Goal: Book appointment/travel/reservation

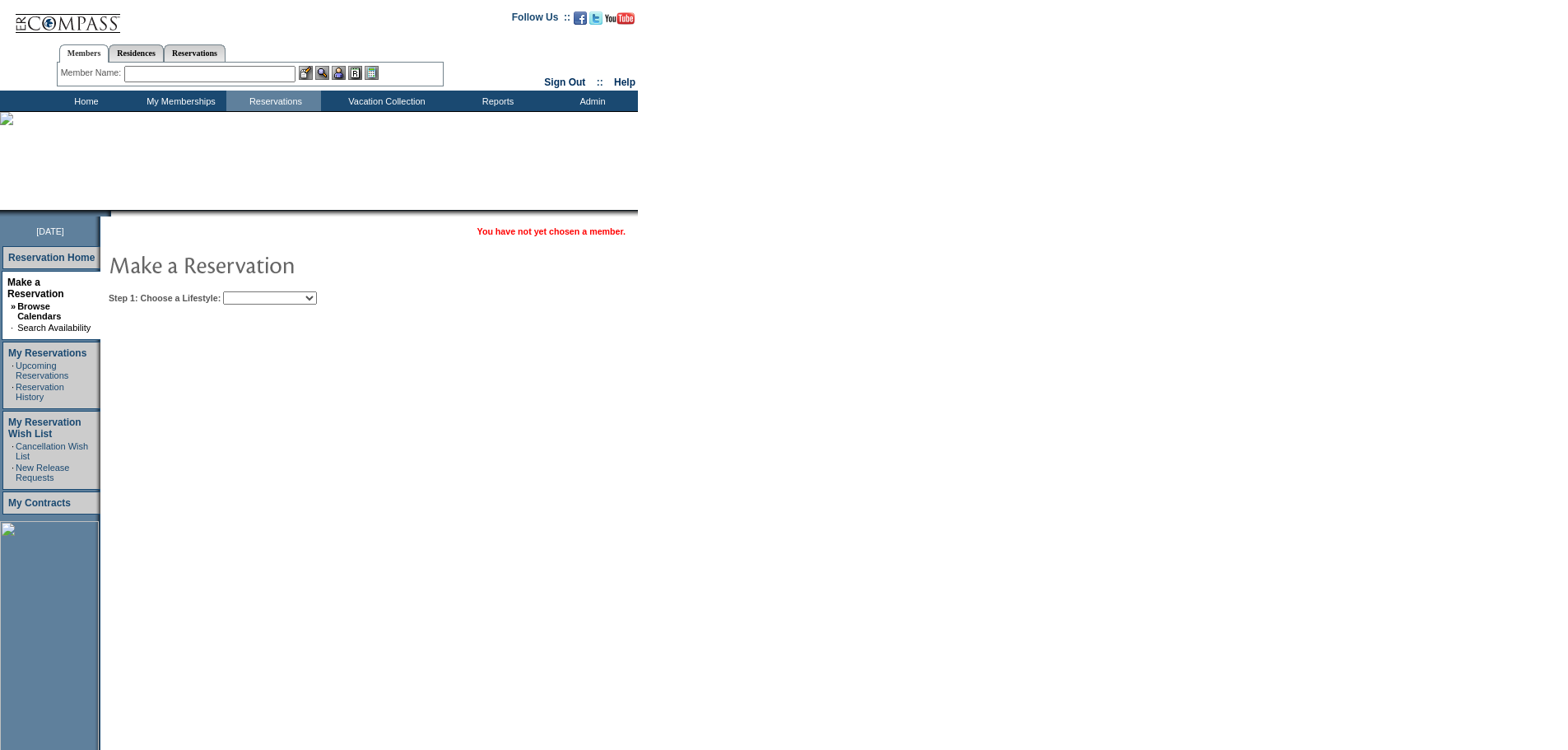
click at [275, 299] on select "Beach Leisure Metropolitan Mountain OIAL for Adventure OIAL for Couples OIAL fo…" at bounding box center [269, 298] width 94 height 13
select select "Beach"
click at [251, 292] on select "Beach Leisure Metropolitan Mountain OIAL for Adventure OIAL for Couples OIAL fo…" at bounding box center [269, 298] width 94 height 13
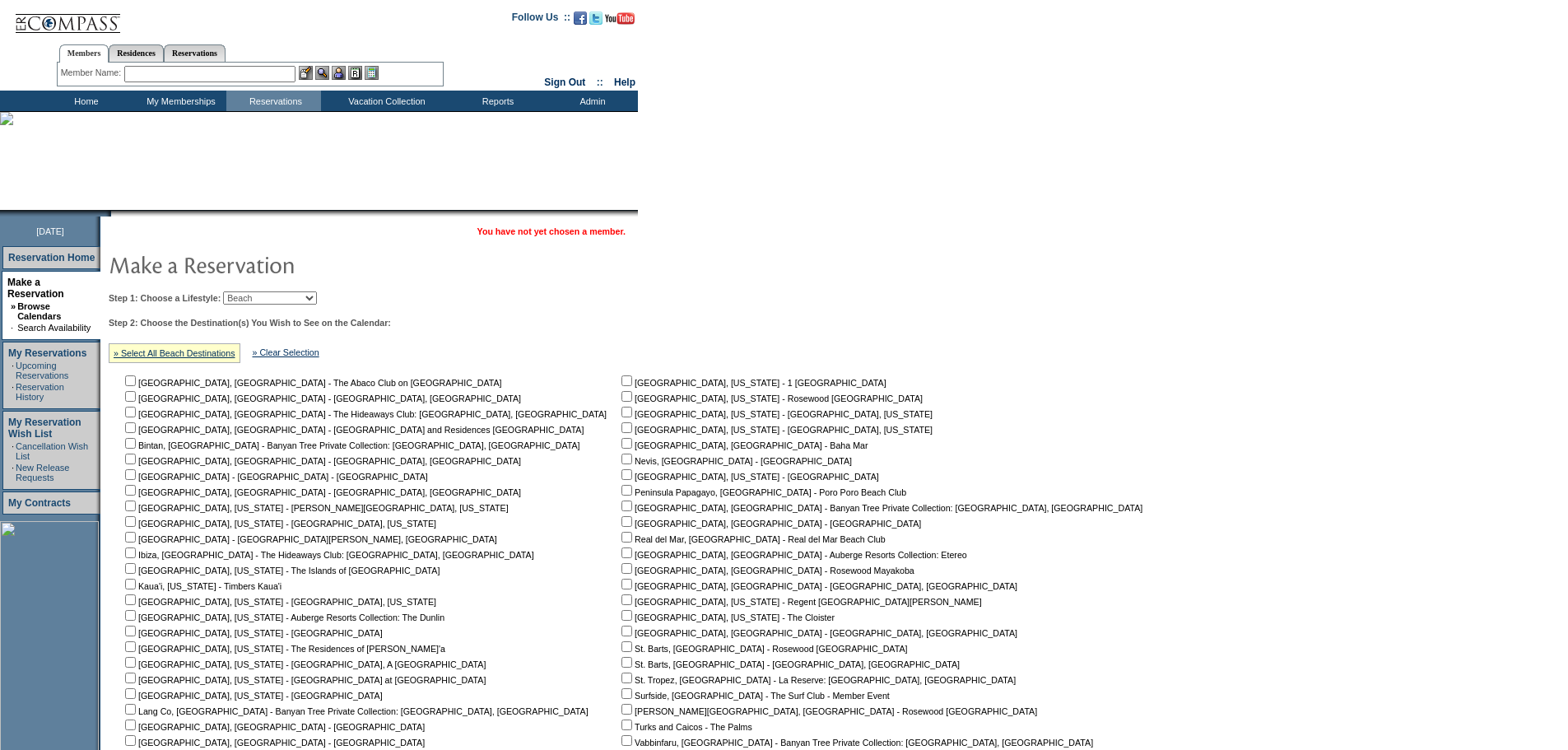
click at [858, 326] on div "Step 2: Choose the Destination(s) You Wish to See on the Calendar: » Select All…" at bounding box center [631, 549] width 1046 height 463
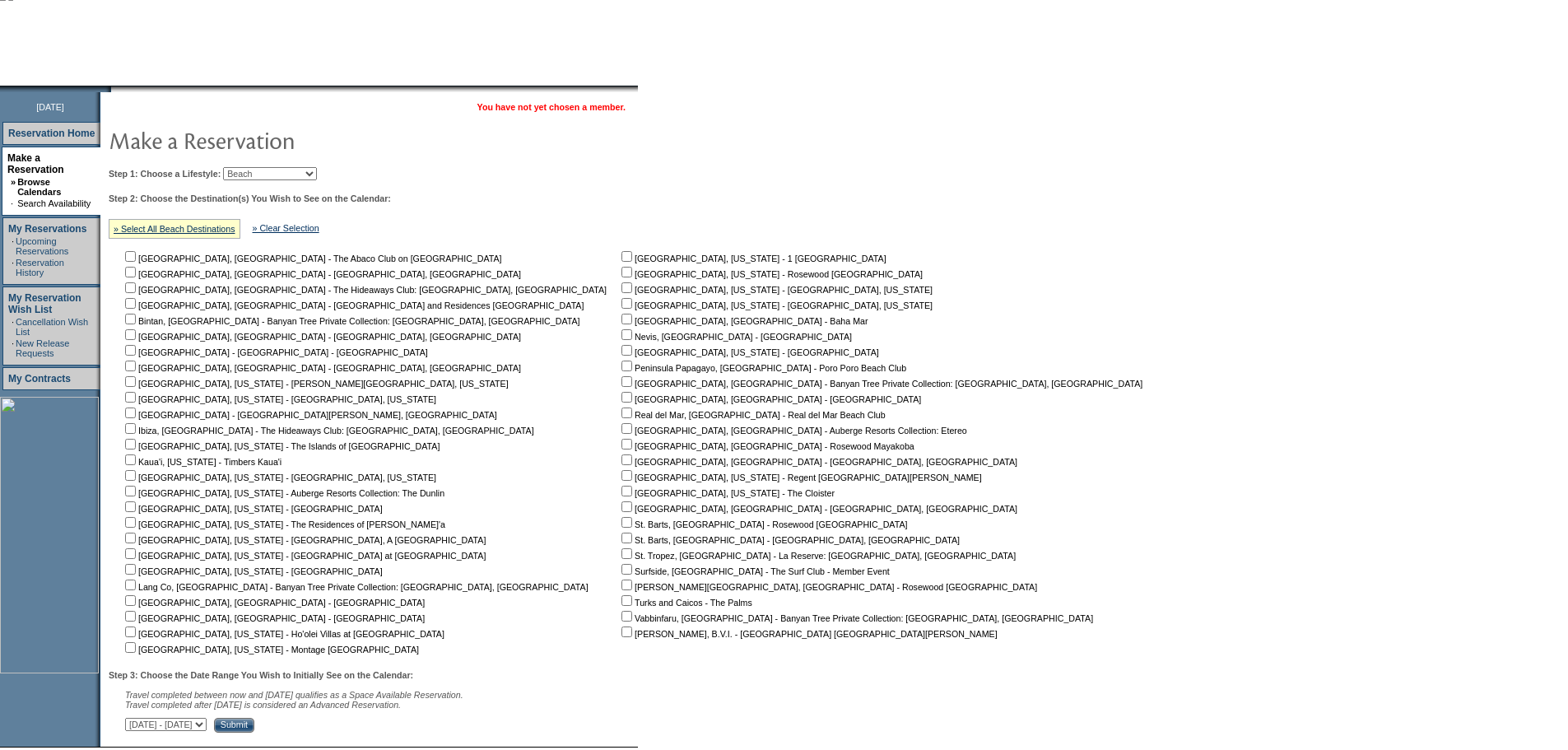
scroll to position [238, 0]
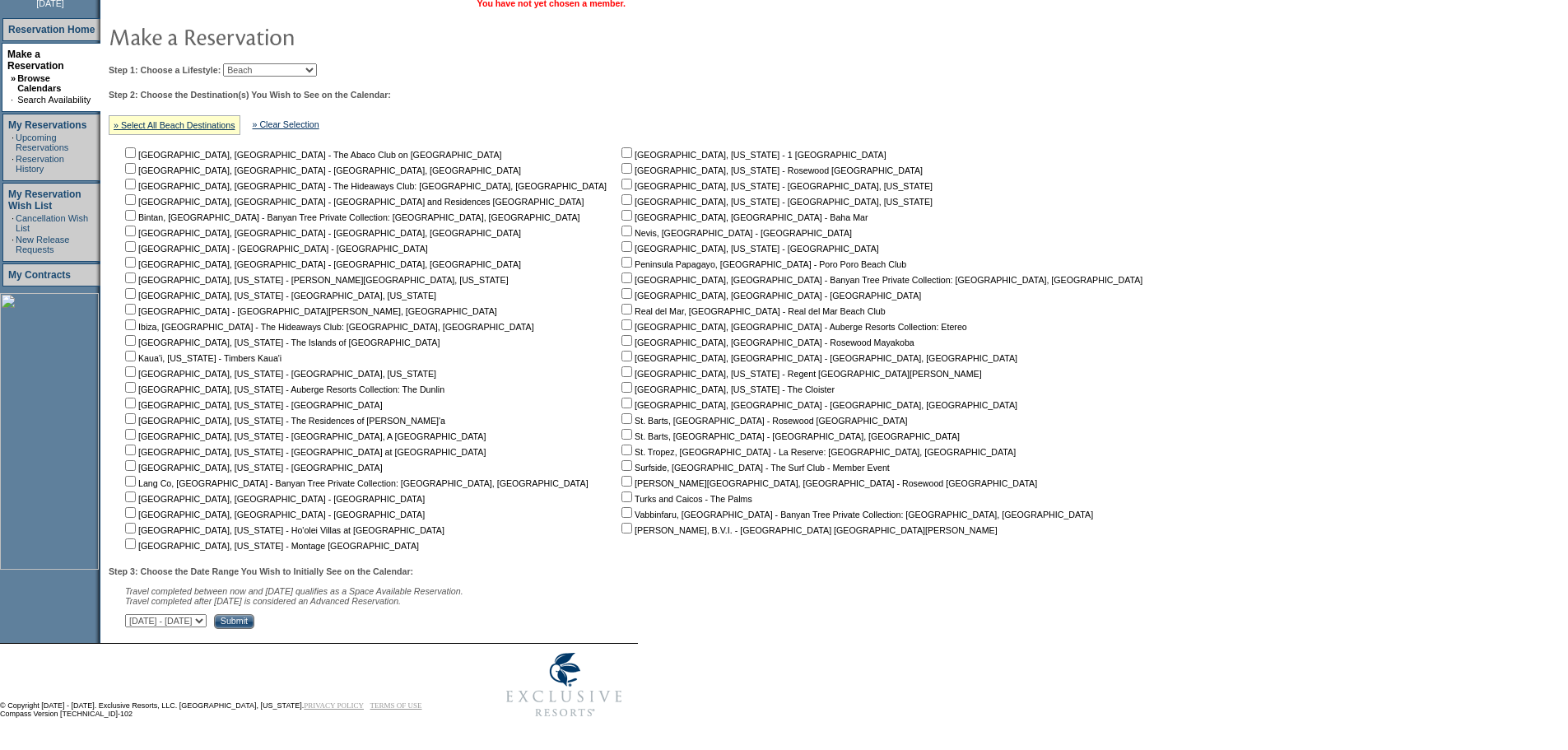
click at [136, 492] on input "checkbox" at bounding box center [131, 497] width 11 height 11
checkbox input "true"
drag, startPoint x: 289, startPoint y: 622, endPoint x: 316, endPoint y: 622, distance: 27.0
click at [207, 622] on select "October 1, 2025 - November 15, 2025 November 16, 2025 - December 30, 2025 Decem…" at bounding box center [167, 621] width 82 height 13
select select "12/31/2025|2/13/2026"
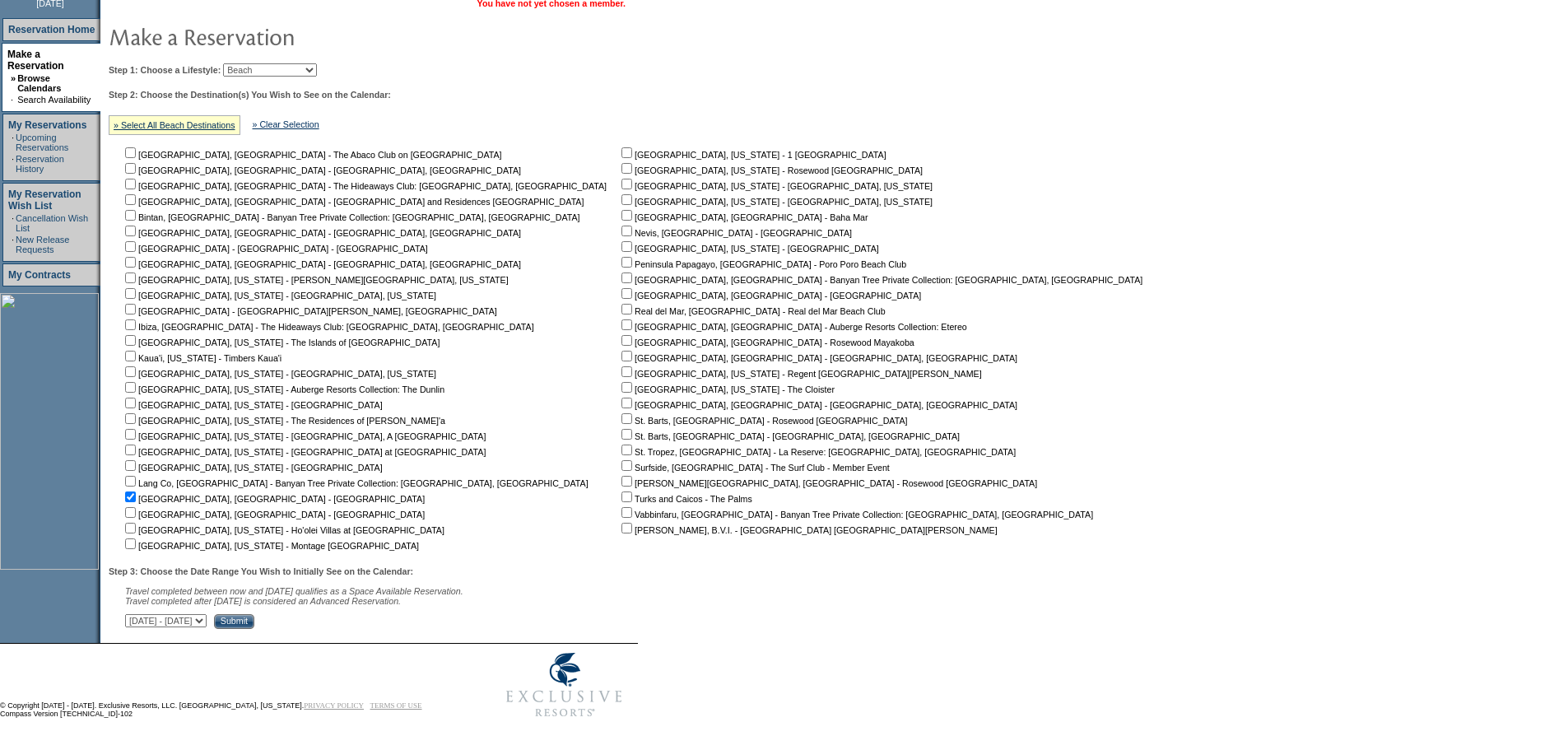
click at [134, 614] on select "October 1, 2025 - November 15, 2025 November 16, 2025 - December 30, 2025 Decem…" at bounding box center [167, 621] width 82 height 13
click at [255, 614] on input "Submit" at bounding box center [234, 622] width 40 height 15
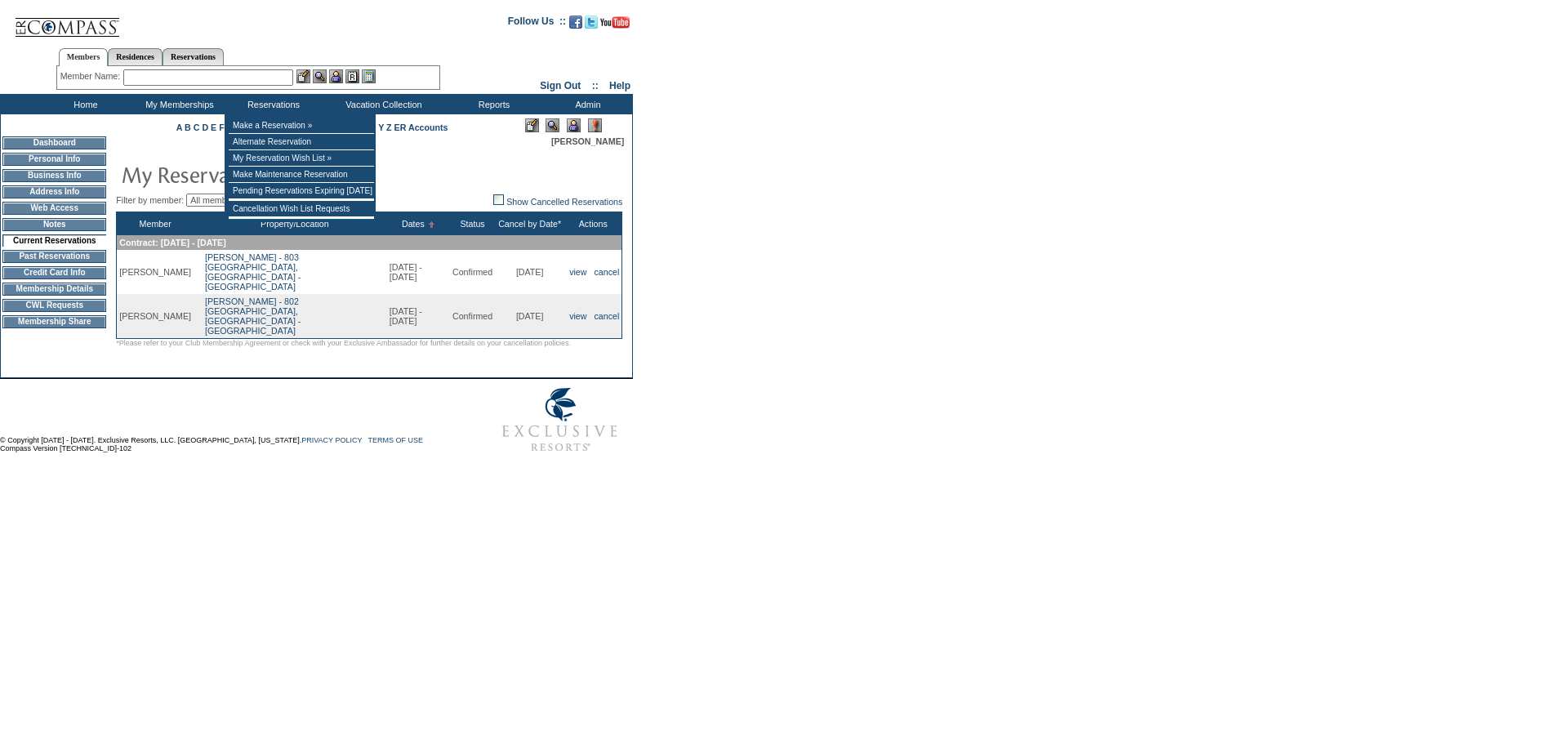
click at [229, 75] on input "text" at bounding box center [209, 78] width 170 height 16
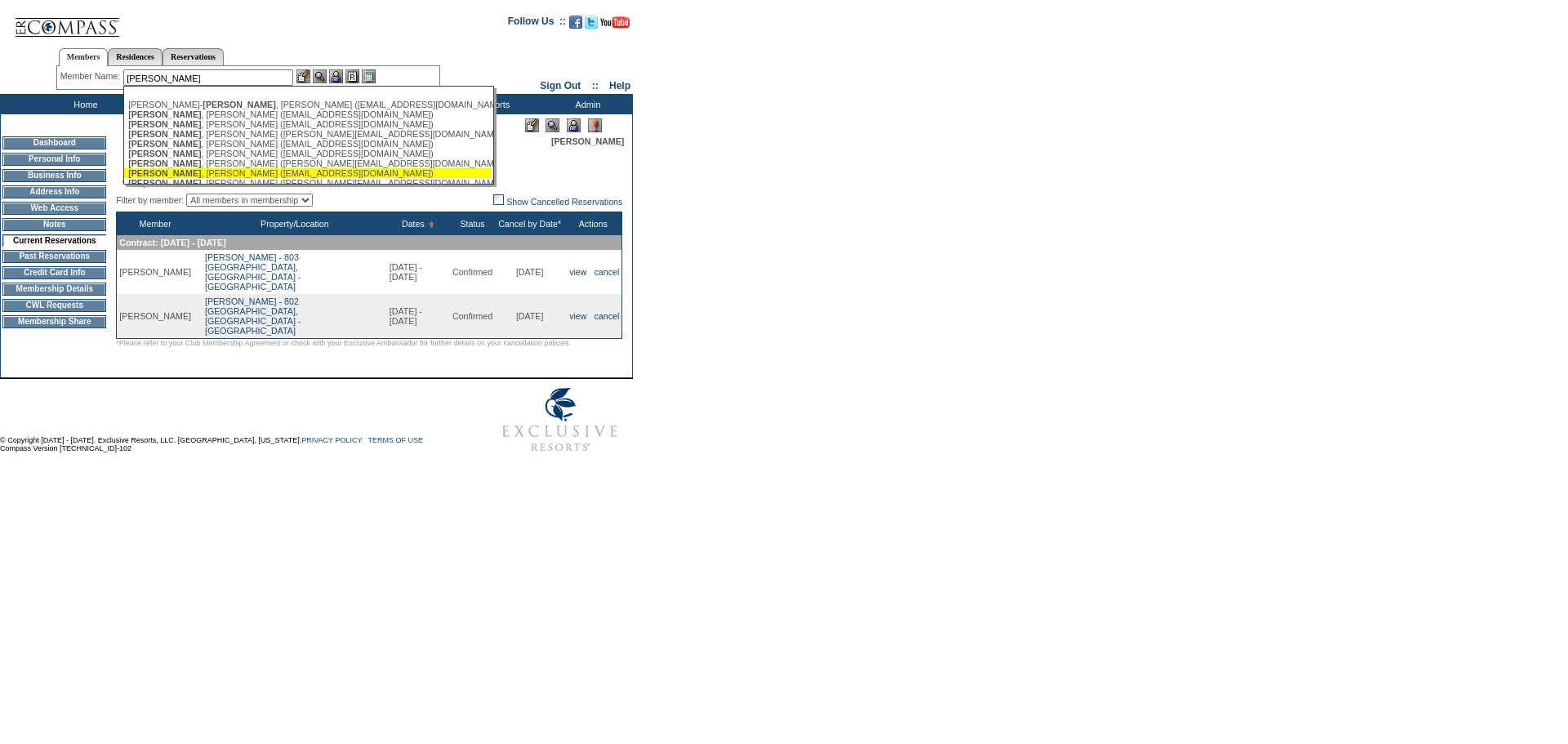
click at [236, 178] on div "Johnson , Carrie (cjohnson71@charter.net)" at bounding box center [308, 172] width 359 height 10
type input "Johnson, Carrie (cjohnson71@charter.net)"
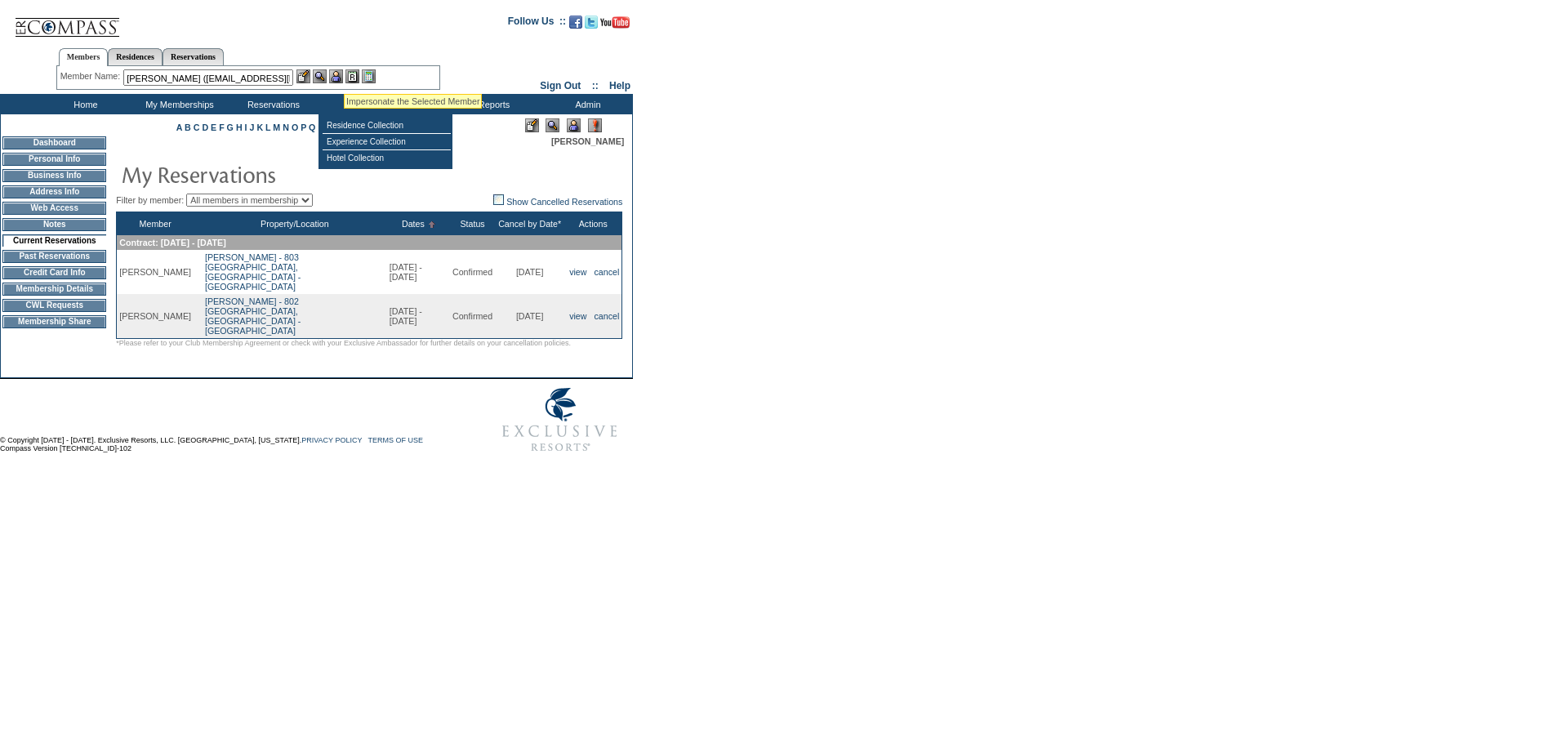
click at [343, 74] on img at bounding box center [336, 76] width 14 height 14
click at [321, 77] on img at bounding box center [319, 76] width 14 height 14
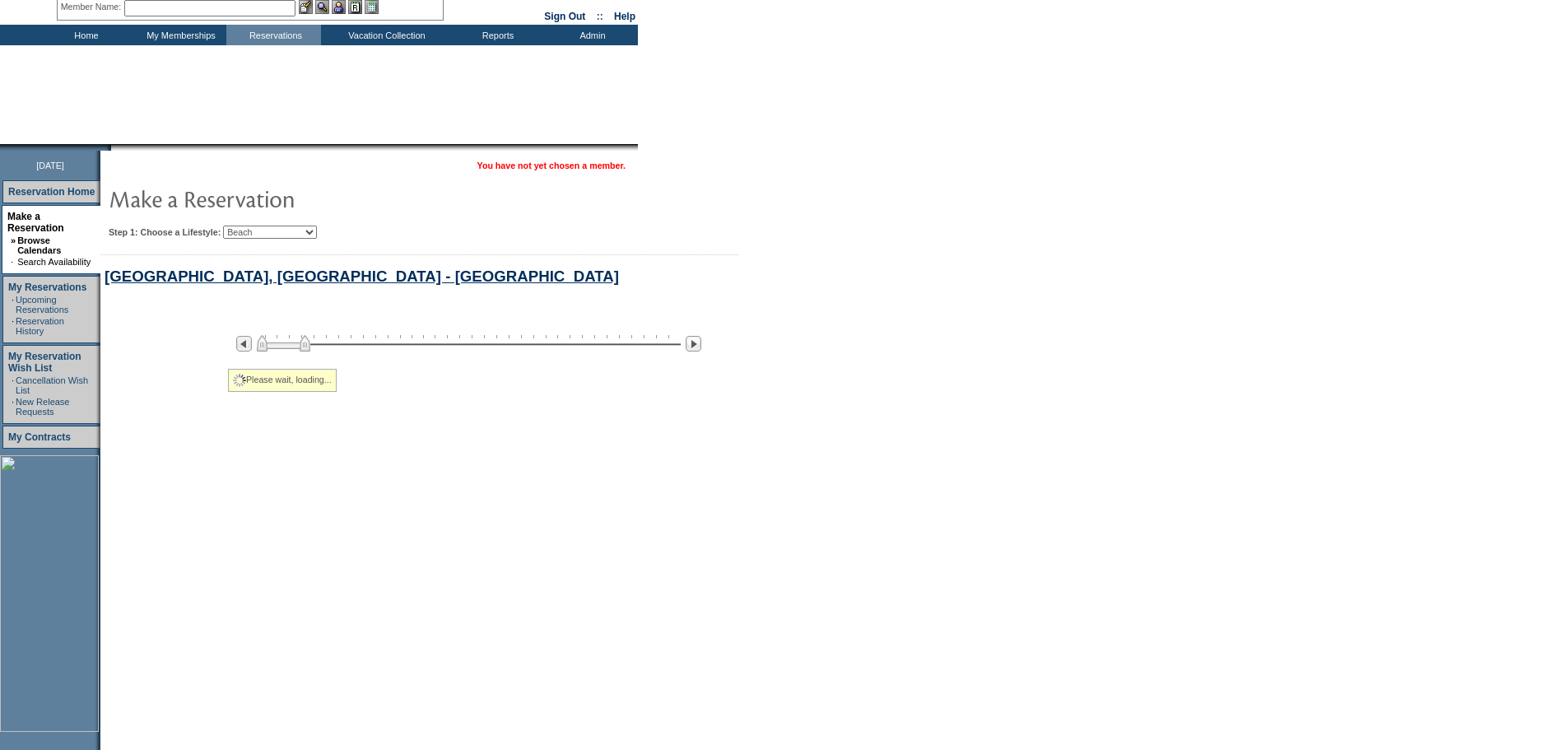
select select "Beach"
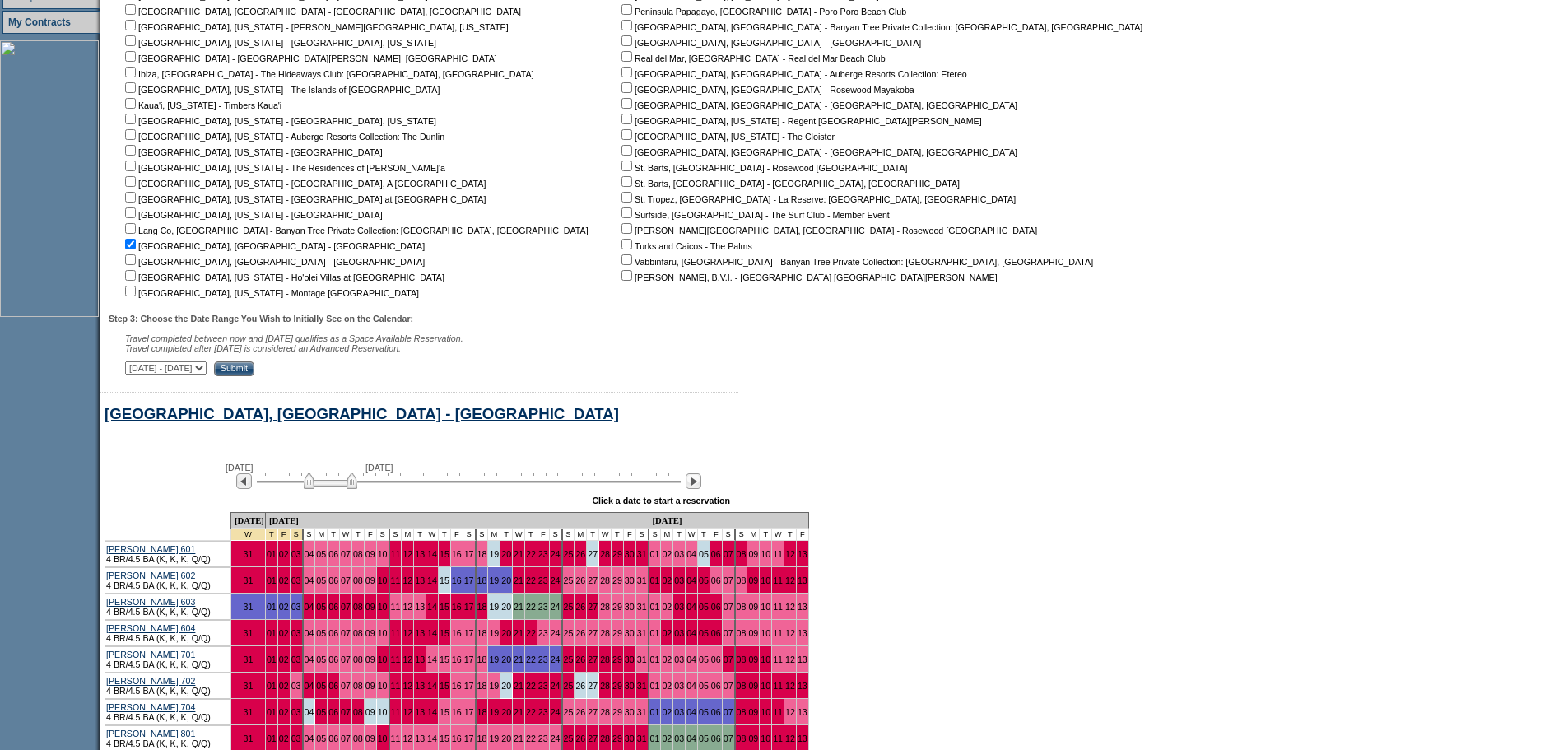
scroll to position [544, 0]
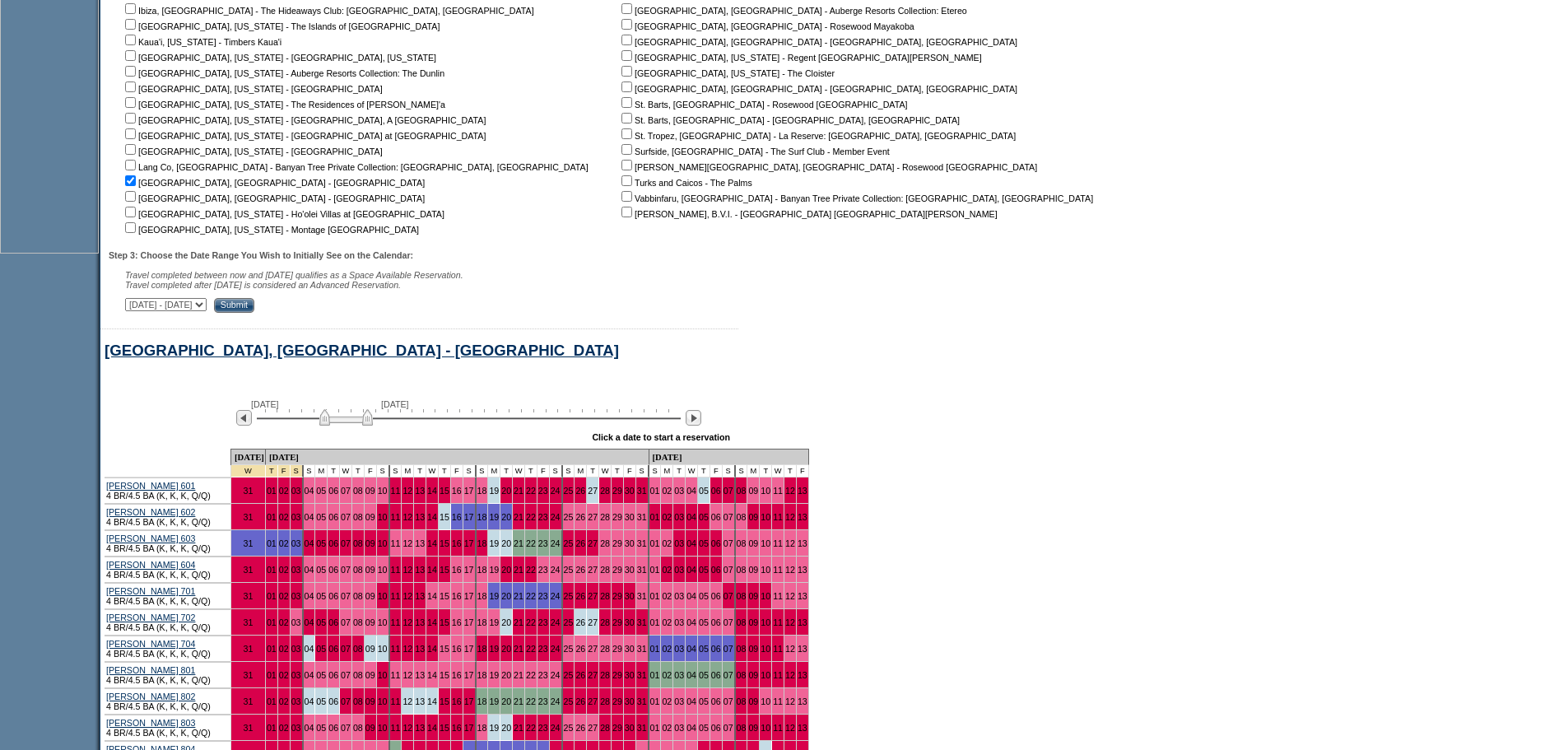
drag, startPoint x: 345, startPoint y: 424, endPoint x: 360, endPoint y: 431, distance: 16.6
click at [360, 426] on img at bounding box center [346, 418] width 54 height 16
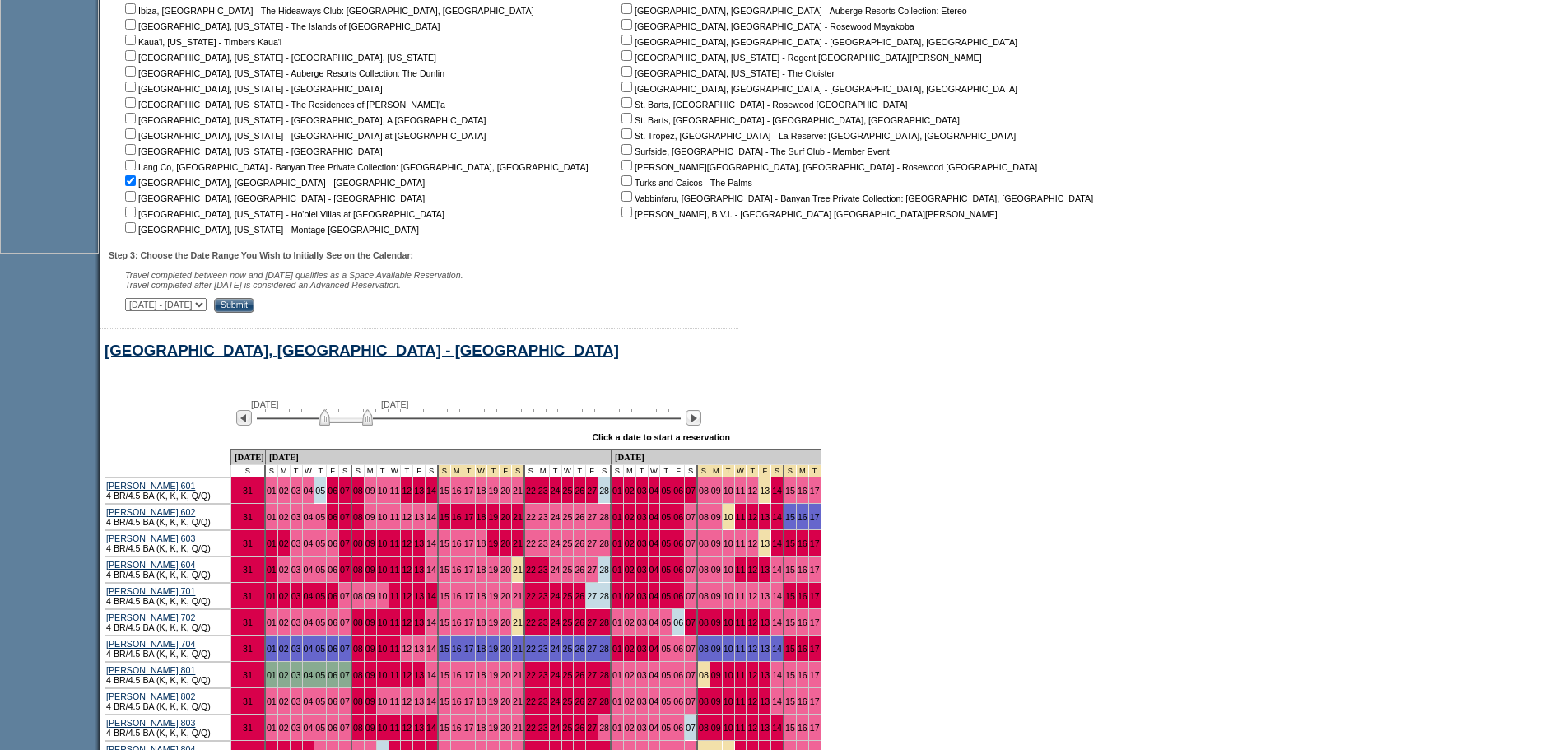
click at [774, 370] on div "[GEOGRAPHIC_DATA], [GEOGRAPHIC_DATA] - [GEOGRAPHIC_DATA]" at bounding box center [629, 355] width 1057 height 28
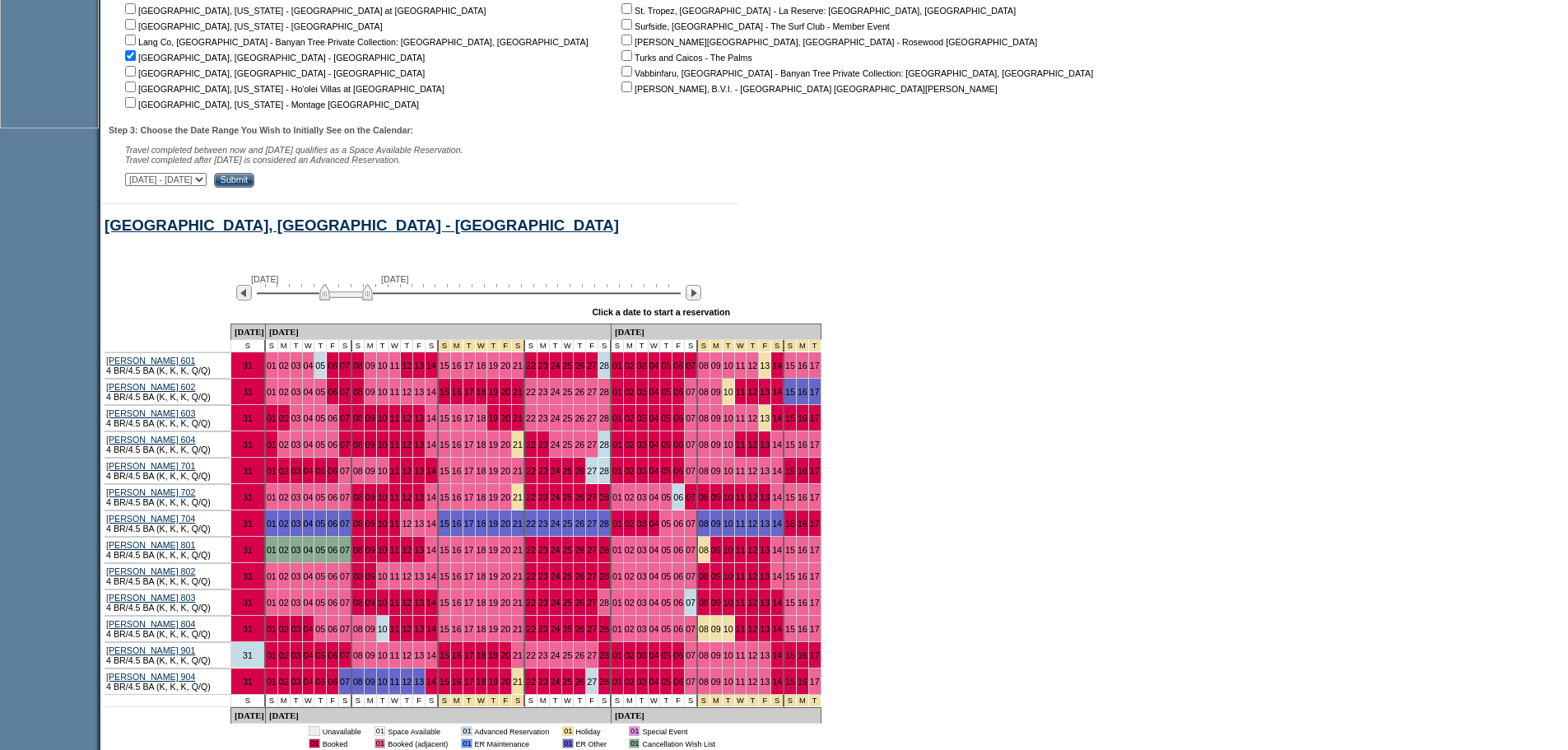
scroll to position [709, 0]
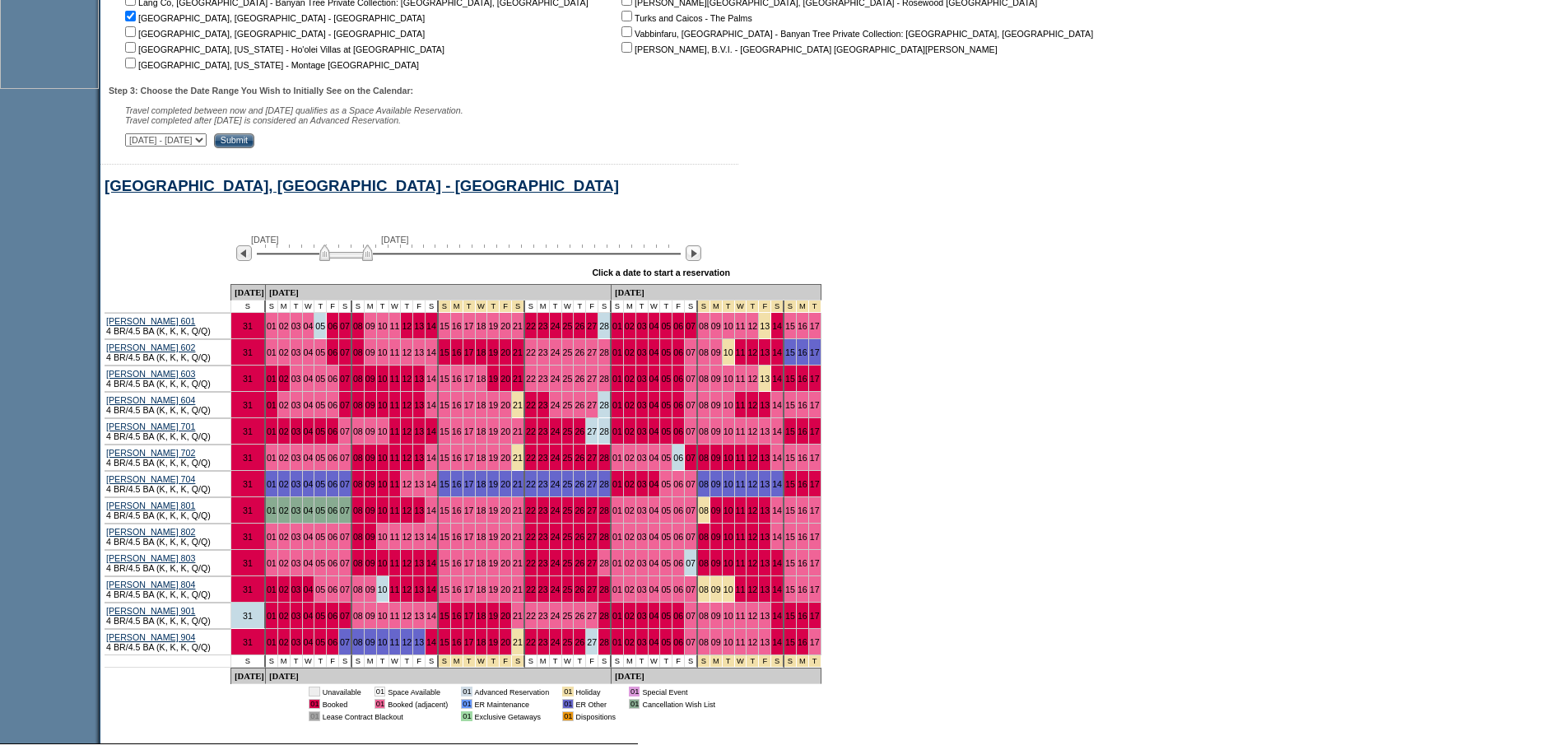
drag, startPoint x: 1556, startPoint y: 134, endPoint x: 1520, endPoint y: 147, distance: 38.3
click at [1556, 134] on form "Follow Us ::" at bounding box center [784, 58] width 1568 height 1535
